Goal: Transaction & Acquisition: Book appointment/travel/reservation

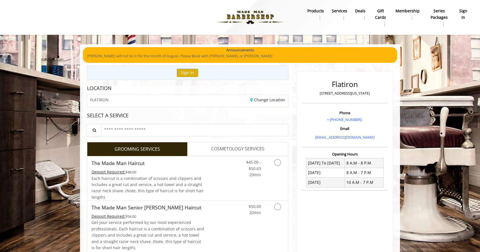
click at [132, 184] on span "Each haircut is a combination of scissors and clippers and includes a great cut…" at bounding box center [147, 188] width 112 height 24
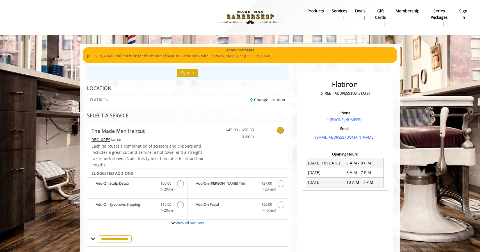
click at [187, 145] on span "Each haircut is a combination of scissors and clippers and includes a great cut…" at bounding box center [147, 155] width 112 height 24
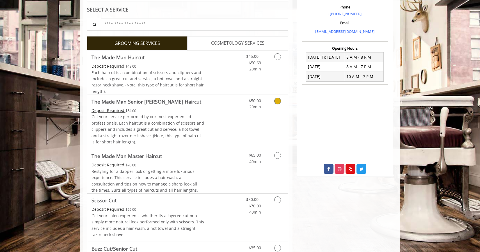
scroll to position [111, 0]
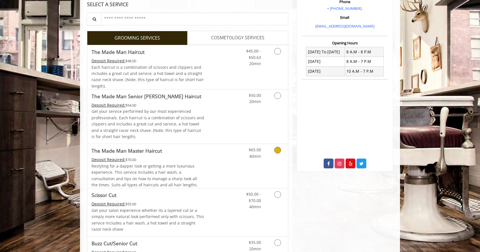
click at [197, 172] on span "Restyling for a dapper look or getting a more luxurious experience. This servic…" at bounding box center [144, 175] width 106 height 24
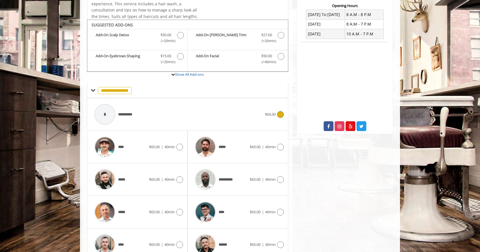
scroll to position [167, 0]
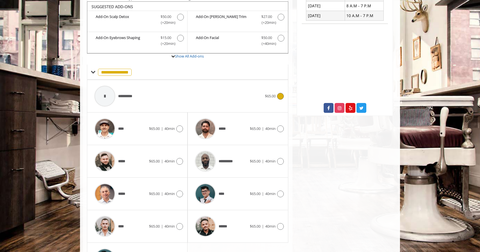
click at [125, 96] on span "**********" at bounding box center [128, 96] width 20 height 6
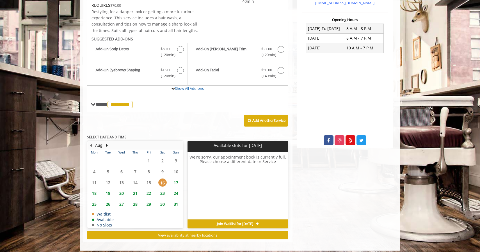
scroll to position [136, 0]
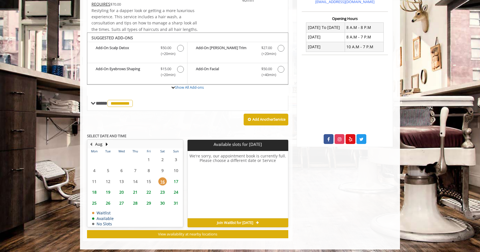
click at [177, 178] on span "17" at bounding box center [176, 181] width 8 height 8
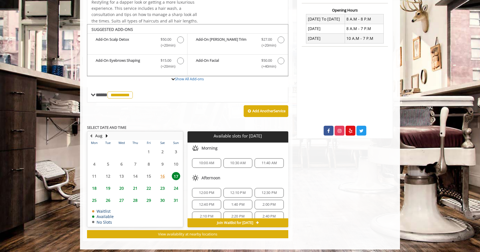
scroll to position [0, 0]
click at [93, 185] on span "18" at bounding box center [94, 188] width 8 height 8
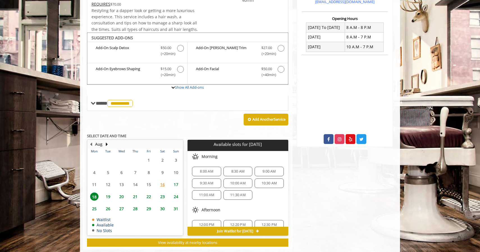
scroll to position [144, 0]
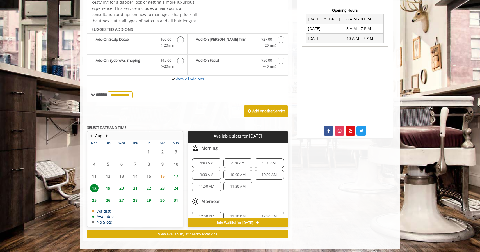
click at [176, 173] on span "17" at bounding box center [176, 176] width 8 height 8
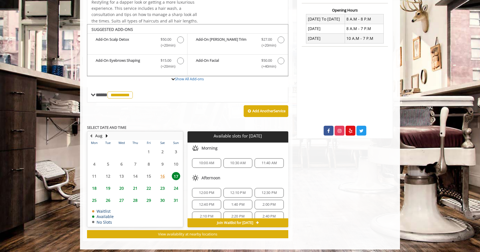
click at [97, 186] on span "18" at bounding box center [94, 188] width 8 height 8
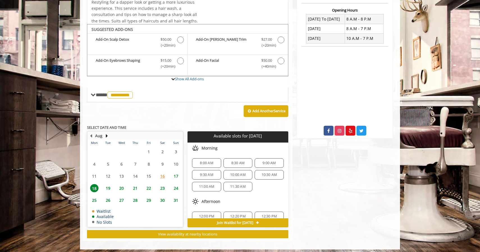
click at [178, 176] on span "17" at bounding box center [176, 176] width 8 height 8
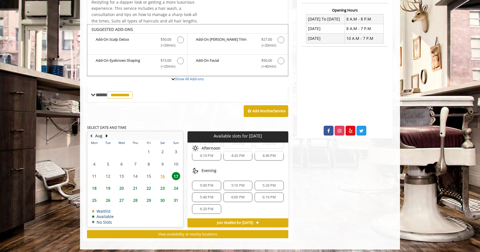
scroll to position [96, 0]
click at [212, 183] on span "5:00 PM" at bounding box center [206, 185] width 13 height 4
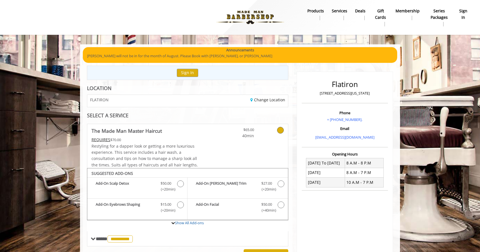
scroll to position [0, 0]
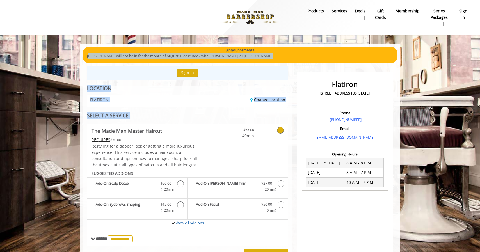
drag, startPoint x: 90, startPoint y: 56, endPoint x: 60, endPoint y: 132, distance: 81.0
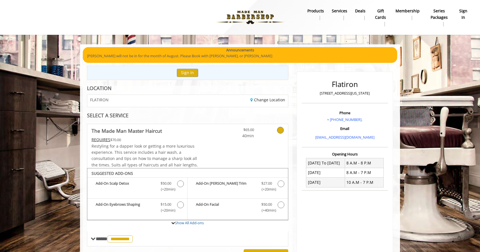
click at [246, 15] on img at bounding box center [250, 17] width 77 height 31
